Goal: Information Seeking & Learning: Learn about a topic

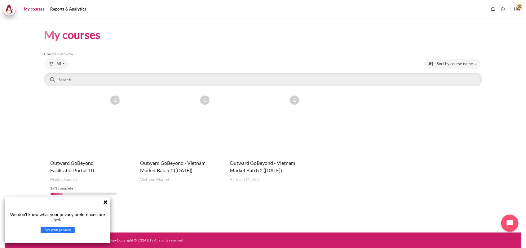
click at [286, 126] on figure "Content" at bounding box center [263, 124] width 79 height 62
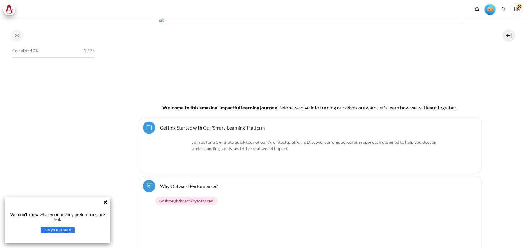
scroll to position [116, 0]
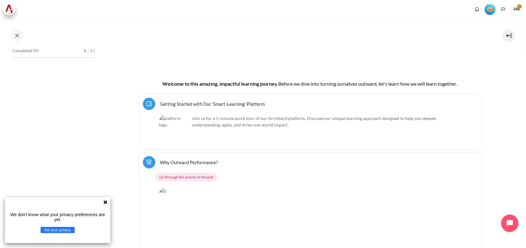
click at [105, 202] on icon at bounding box center [105, 203] width 4 height 4
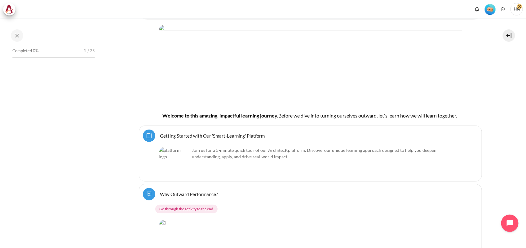
scroll to position [0, 0]
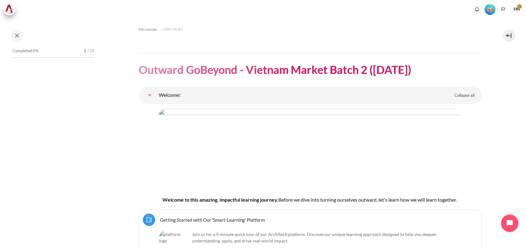
click at [491, 10] on img "Level #1" at bounding box center [490, 9] width 11 height 11
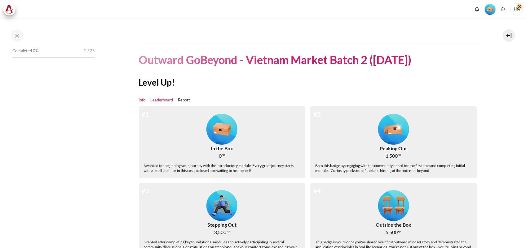
click at [165, 100] on link "Leaderboard" at bounding box center [162, 100] width 23 height 6
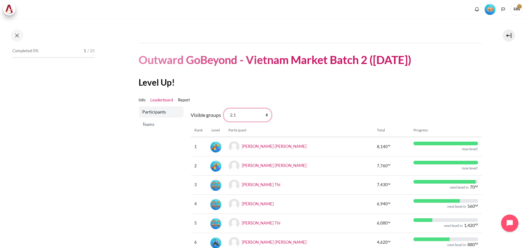
click at [265, 114] on select "All participants 2.1 2.2 2.3 2.4 2.5 2.6 2.7 2.8" at bounding box center [248, 115] width 48 height 13
select select "0"
click at [224, 109] on select "All participants 2.1 2.2 2.3 2.4 2.5 2.6 2.7 2.8" at bounding box center [248, 115] width 48 height 13
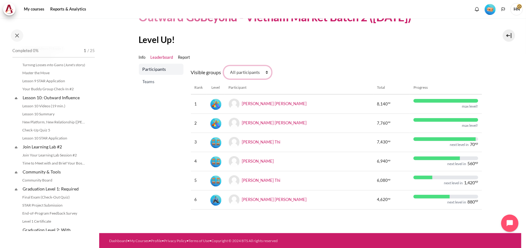
scroll to position [542, 0]
click at [39, 209] on link "STAR Project Submission" at bounding box center [54, 205] width 68 height 7
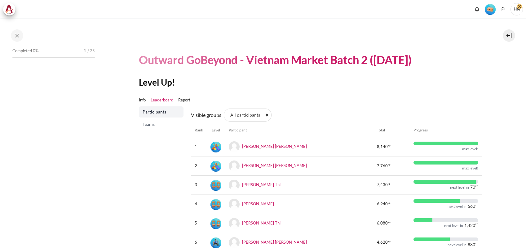
select select "0"
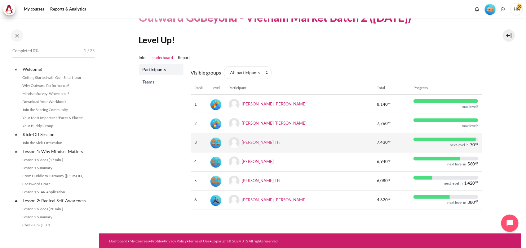
scroll to position [43, 0]
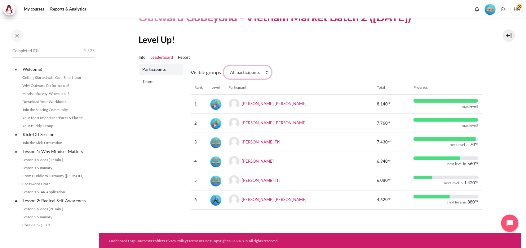
click at [265, 72] on select "All participants 2.1 2.2 2.3 2.4 2.5 2.6 2.7 2.8" at bounding box center [248, 72] width 48 height 13
click at [224, 66] on select "All participants 2.1 2.2 2.3 2.4 2.5 2.6 2.7 2.8" at bounding box center [248, 72] width 48 height 13
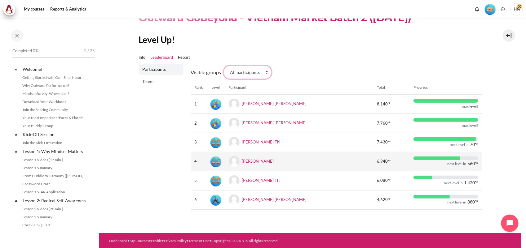
scroll to position [0, 0]
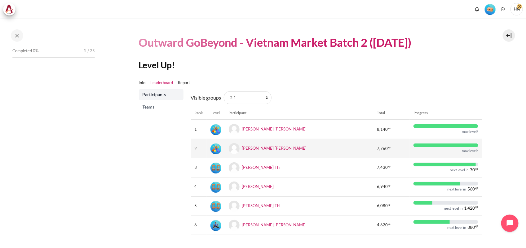
scroll to position [43, 0]
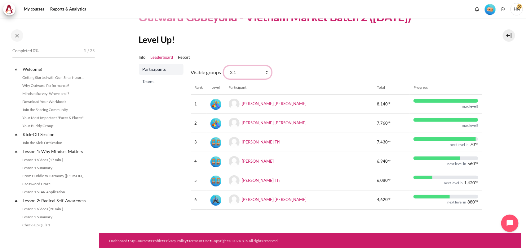
click at [264, 71] on select "All participants 2.1 2.2 2.3 2.4 2.5 2.6 2.7 2.8" at bounding box center [248, 72] width 48 height 13
select select "0"
click at [224, 66] on select "All participants 2.1 2.2 2.3 2.4 2.5 2.6 2.7 2.8" at bounding box center [248, 72] width 48 height 13
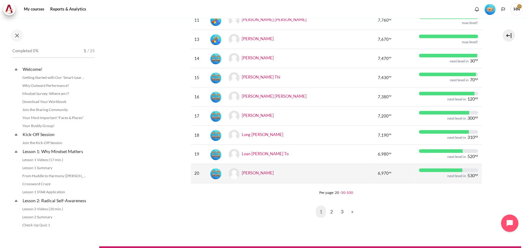
scroll to position [349, 0]
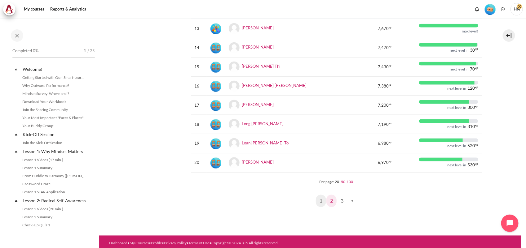
click at [333, 201] on link "2" at bounding box center [331, 201] width 10 height 12
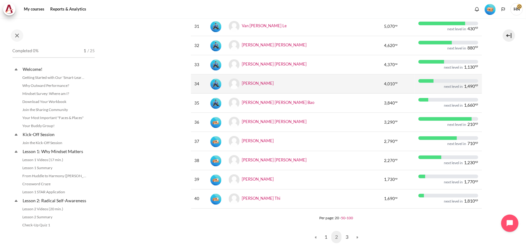
scroll to position [351, 0]
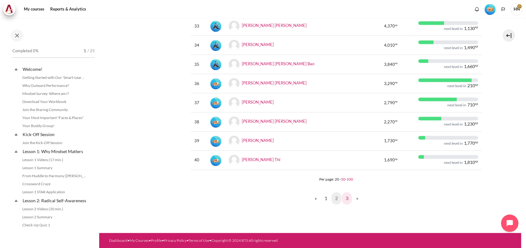
click at [346, 198] on link "3" at bounding box center [347, 199] width 10 height 12
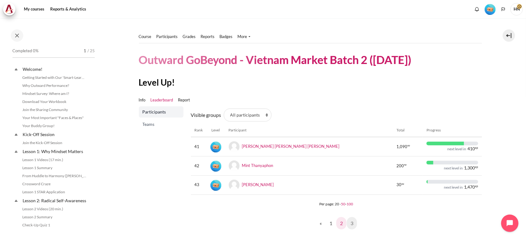
click at [340, 222] on link "2" at bounding box center [341, 224] width 10 height 12
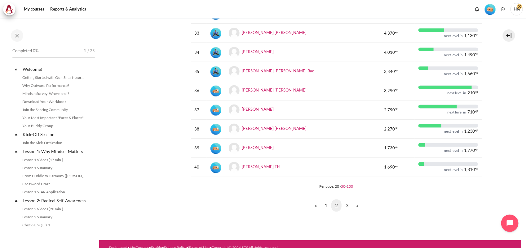
scroll to position [349, 0]
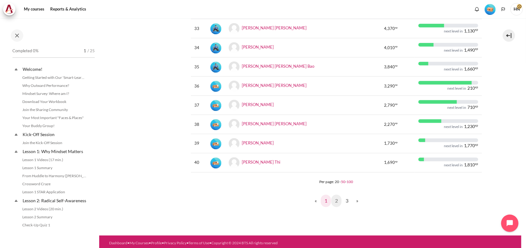
click at [322, 202] on link "1" at bounding box center [326, 201] width 10 height 12
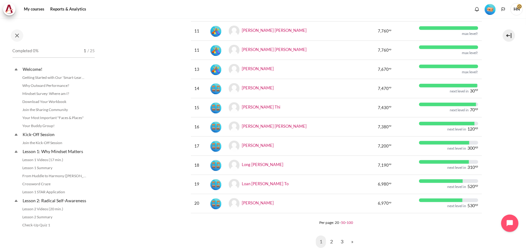
scroll to position [349, 0]
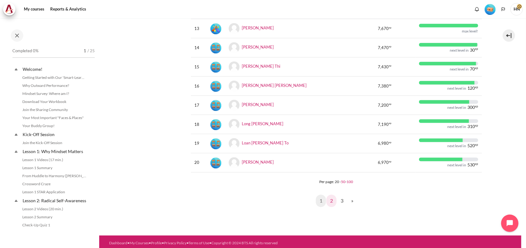
click at [328, 200] on link "2" at bounding box center [331, 201] width 10 height 12
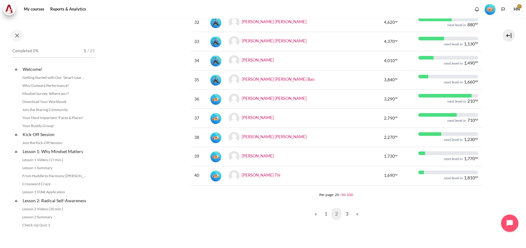
scroll to position [349, 0]
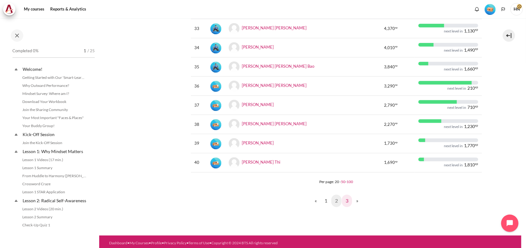
click at [346, 200] on link "3" at bounding box center [347, 201] width 10 height 12
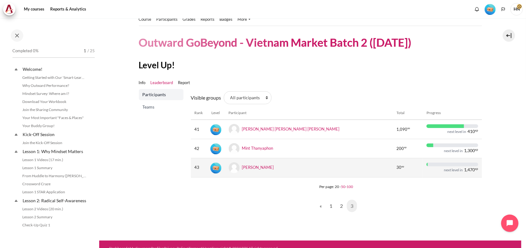
scroll to position [25, 0]
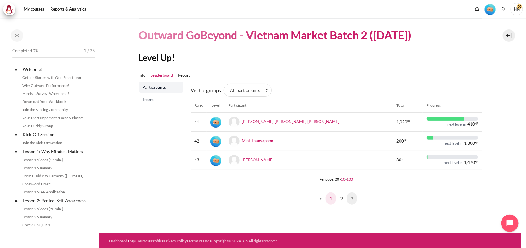
click at [327, 198] on link "1" at bounding box center [331, 199] width 10 height 12
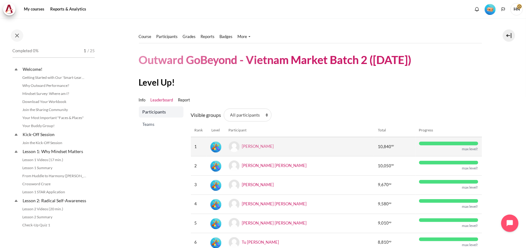
click at [261, 146] on link "[PERSON_NAME]" at bounding box center [258, 146] width 32 height 5
